Goal: Check status: Check status

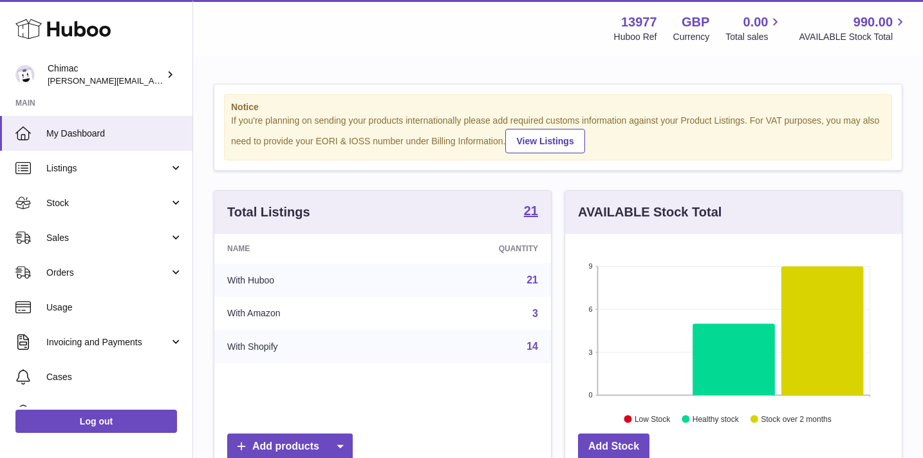
scroll to position [201, 337]
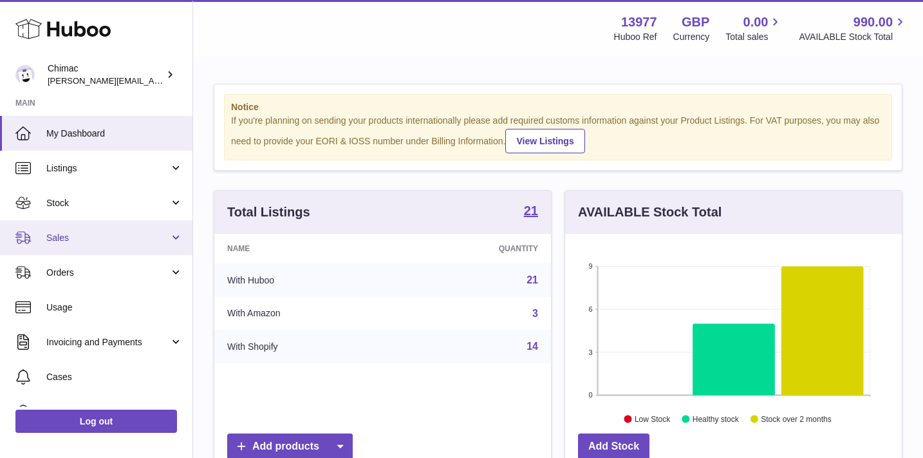
click at [104, 238] on span "Sales" at bounding box center [107, 238] width 123 height 12
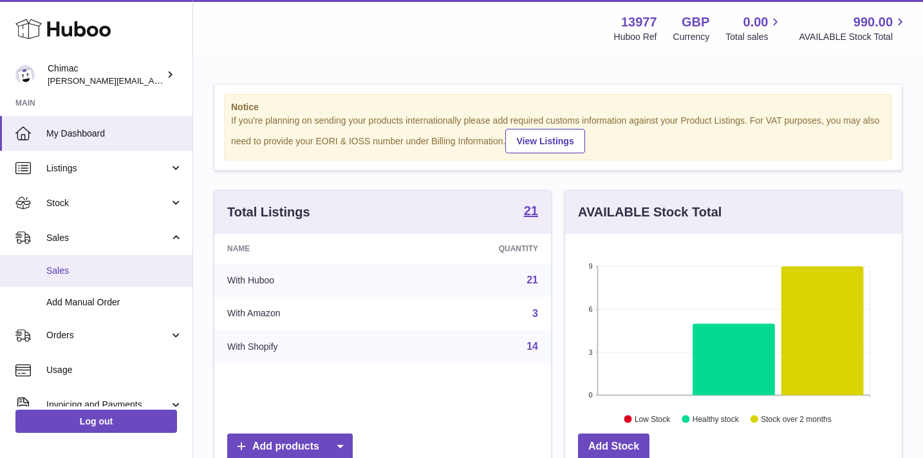
click at [100, 273] on span "Sales" at bounding box center [114, 271] width 136 height 12
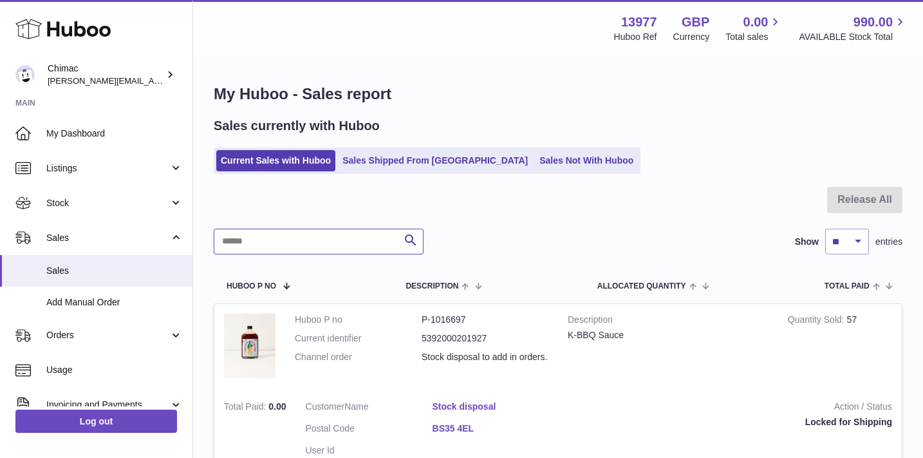
click at [324, 244] on input "text" at bounding box center [319, 241] width 210 height 26
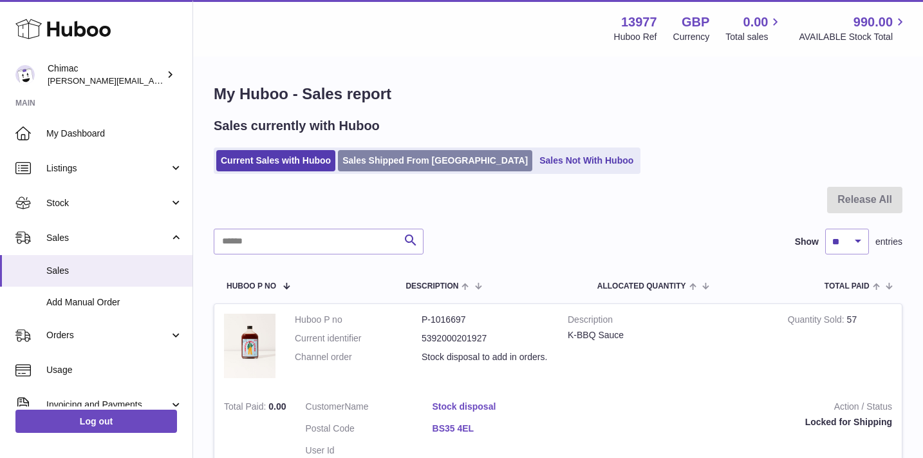
click at [416, 151] on link "Sales Shipped From Huboo" at bounding box center [435, 160] width 194 height 21
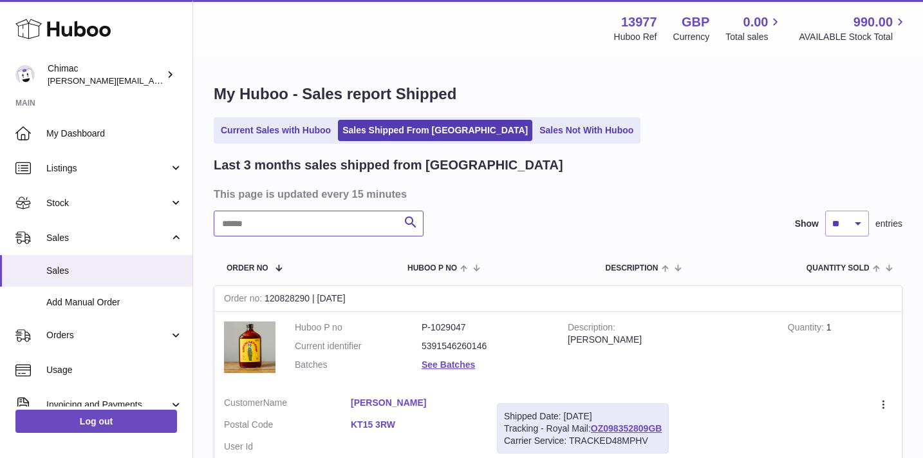
click at [344, 218] on input "text" at bounding box center [319, 223] width 210 height 26
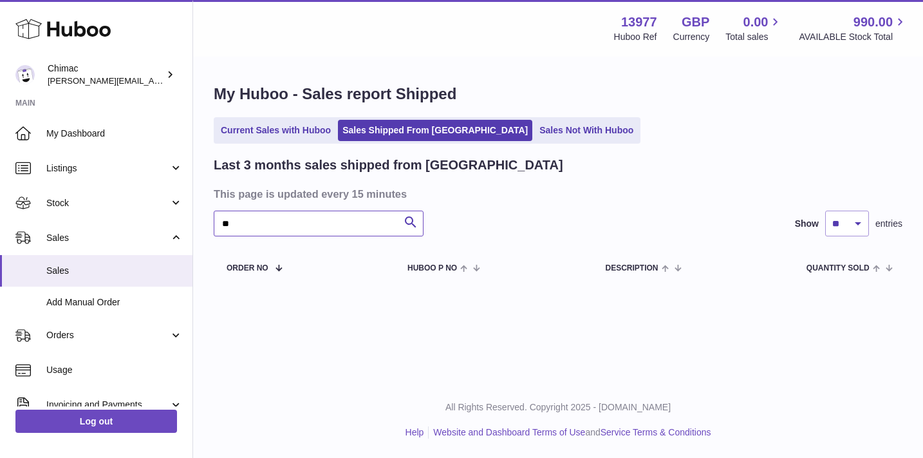
type input "*"
type input "*****"
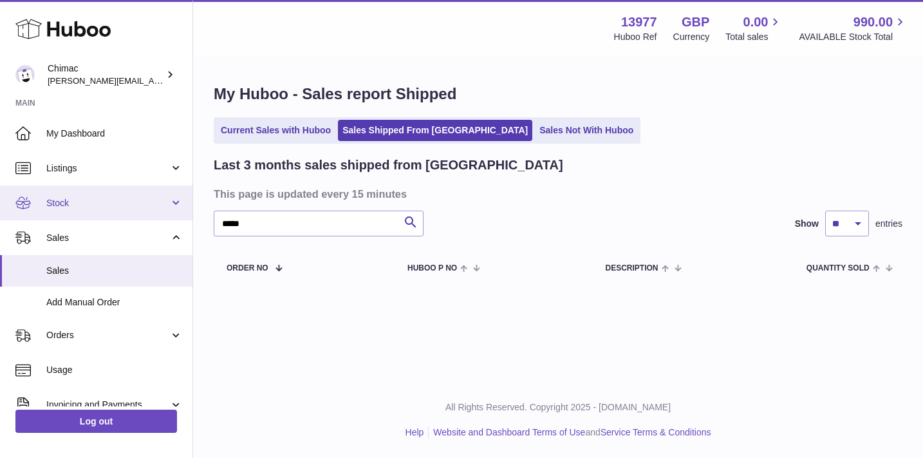
click at [118, 211] on link "Stock" at bounding box center [96, 202] width 192 height 35
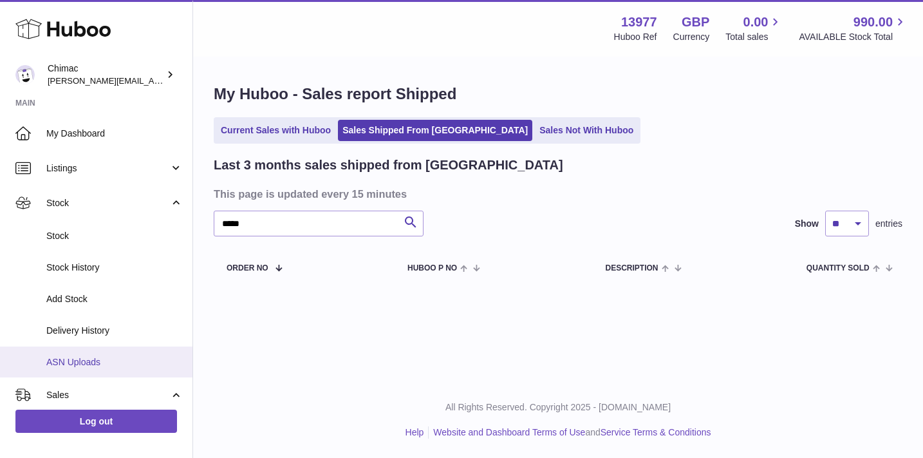
click at [102, 369] on link "ASN Uploads" at bounding box center [96, 362] width 192 height 32
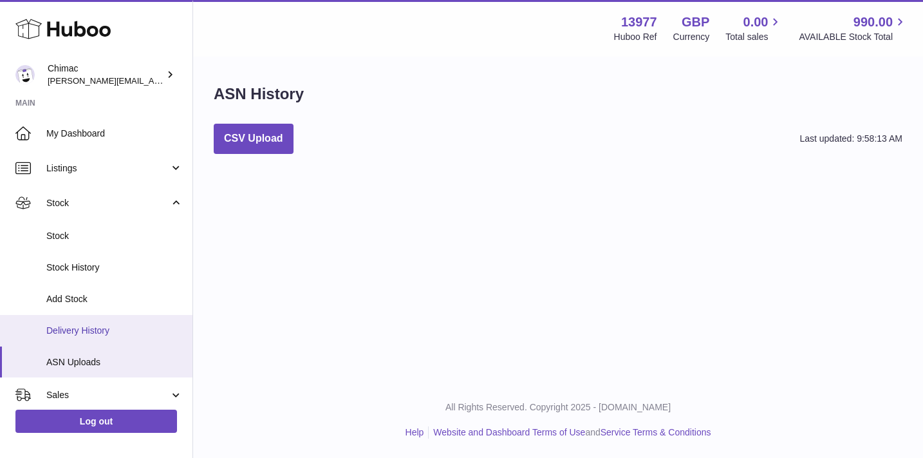
click at [95, 338] on link "Delivery History" at bounding box center [96, 331] width 192 height 32
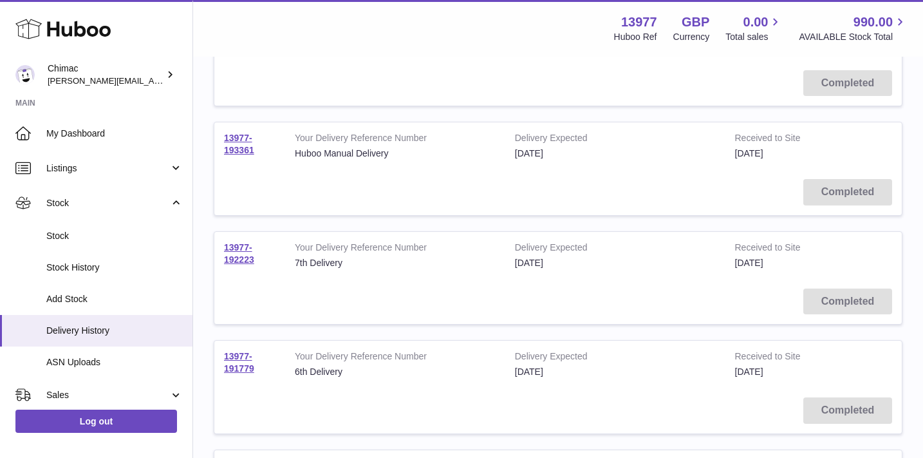
scroll to position [1003, 0]
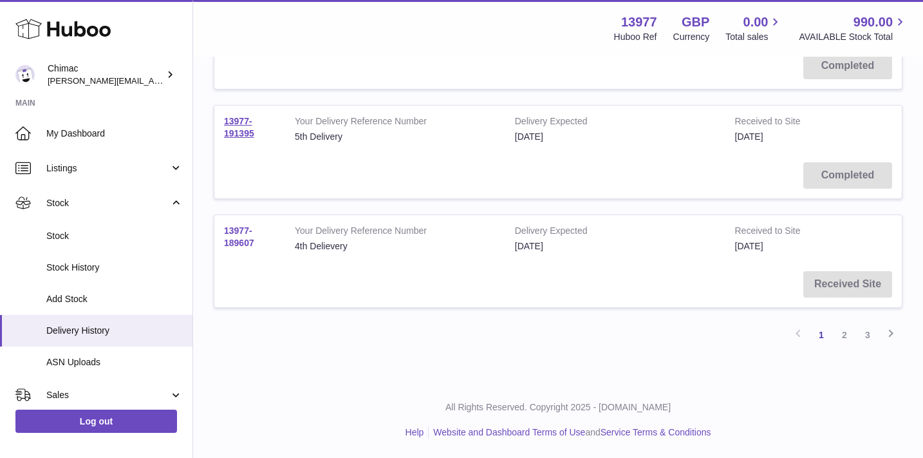
click at [240, 240] on link "13977-189607" at bounding box center [239, 236] width 30 height 23
click at [230, 134] on link "13977-191395" at bounding box center [239, 127] width 30 height 23
click at [846, 337] on link "2" at bounding box center [844, 334] width 23 height 23
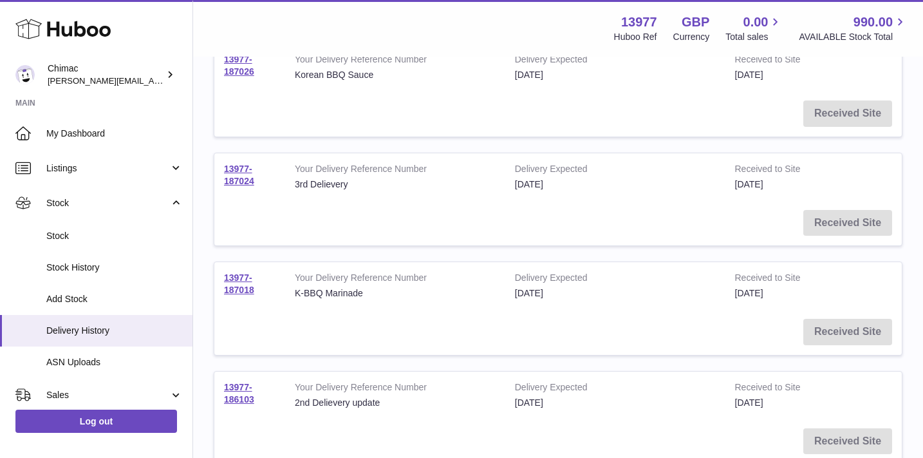
scroll to position [1003, 0]
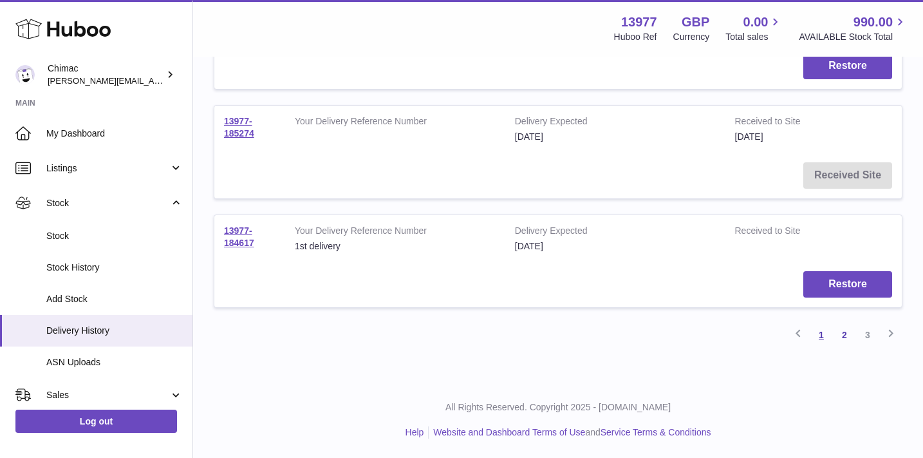
click at [826, 335] on link "1" at bounding box center [821, 334] width 23 height 23
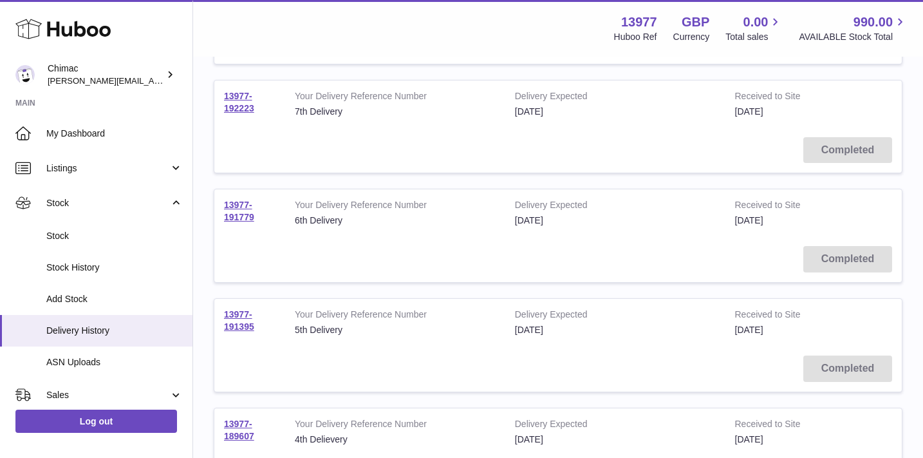
scroll to position [811, 0]
click at [245, 214] on link "13977-191779" at bounding box center [239, 209] width 30 height 23
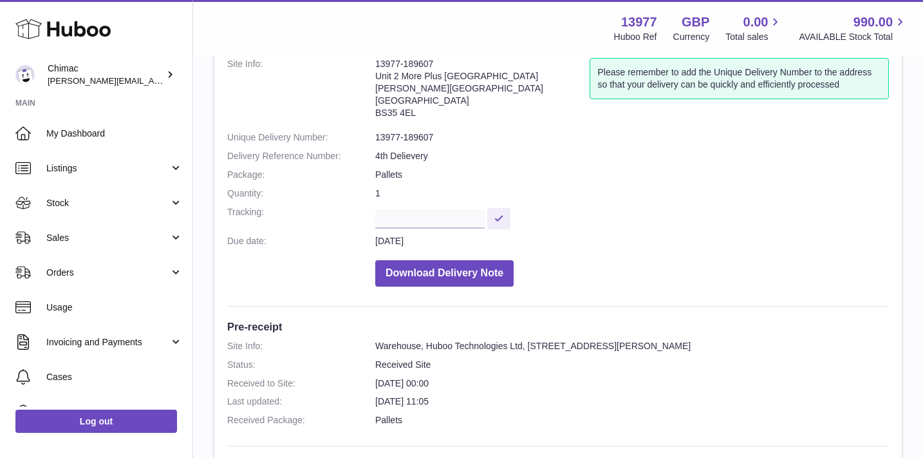
scroll to position [150, 0]
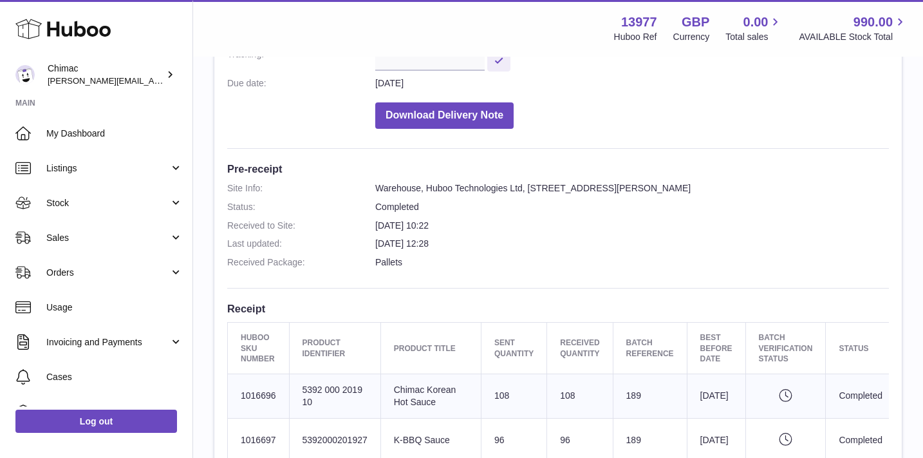
scroll to position [242, 0]
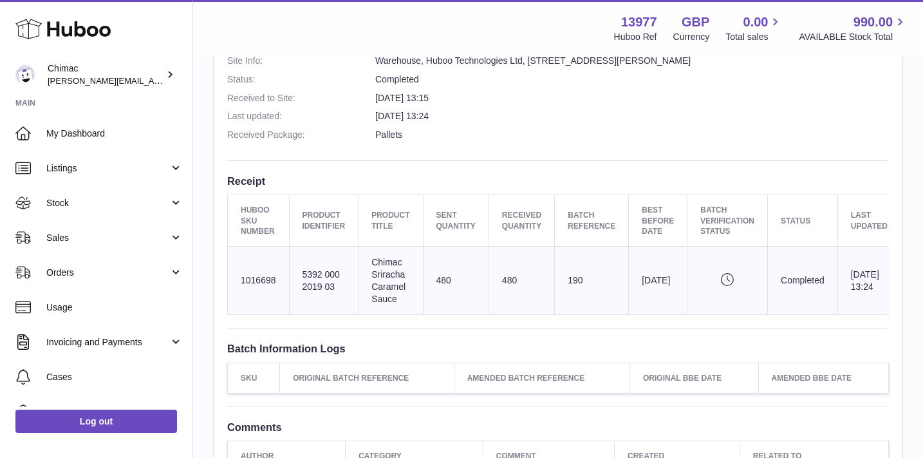
scroll to position [371, 0]
